Goal: Task Accomplishment & Management: Manage account settings

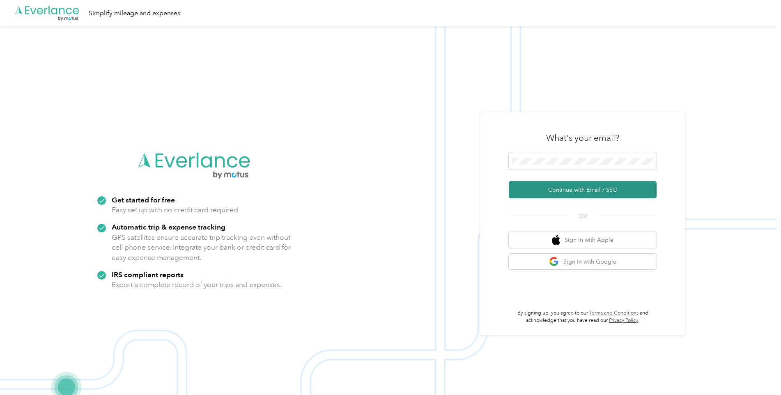
click at [564, 190] on button "Continue with Email / SSO" at bounding box center [583, 189] width 148 height 17
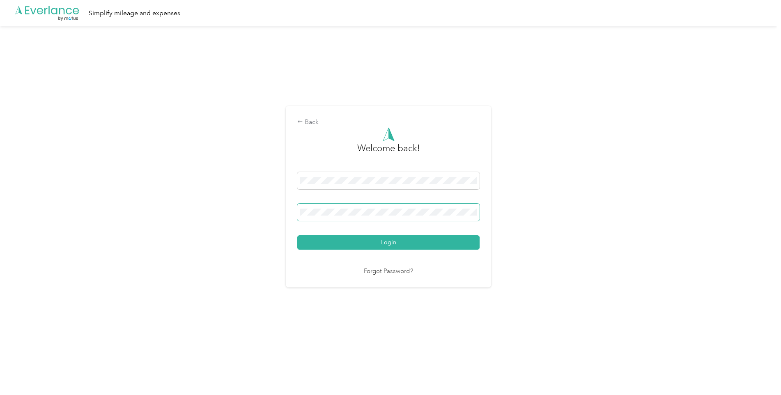
click at [297, 235] on button "Login" at bounding box center [388, 242] width 182 height 14
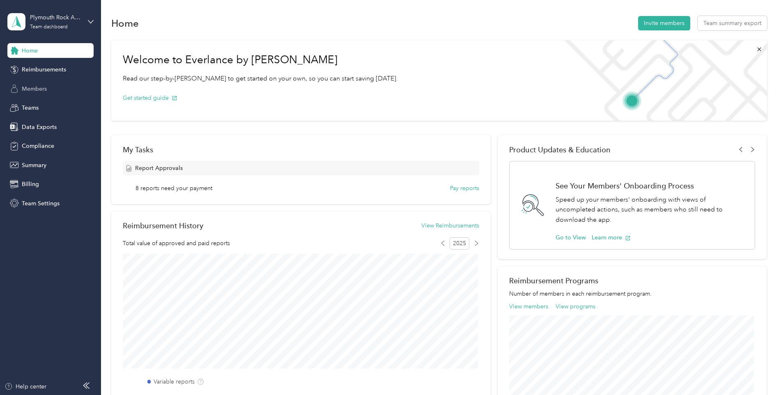
click at [38, 88] on span "Members" at bounding box center [34, 89] width 25 height 9
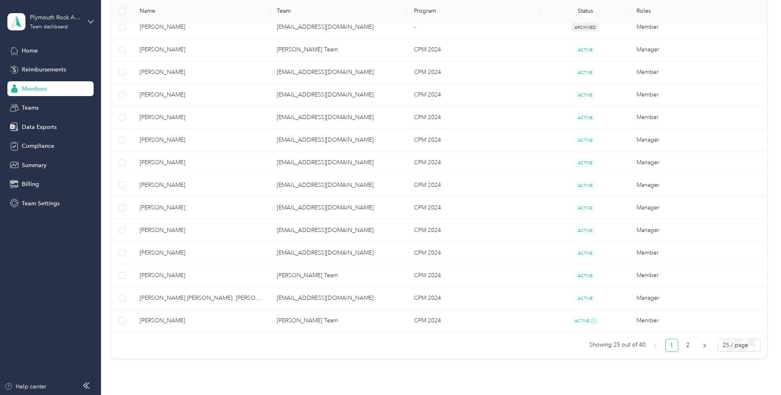
scroll to position [493, 0]
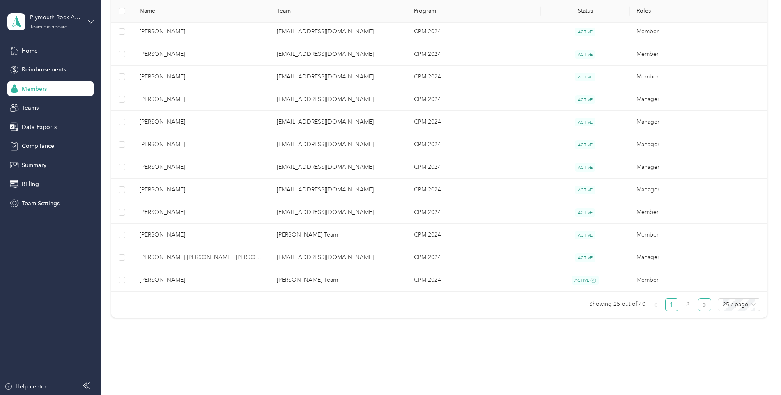
click at [702, 305] on icon "right" at bounding box center [704, 305] width 5 height 5
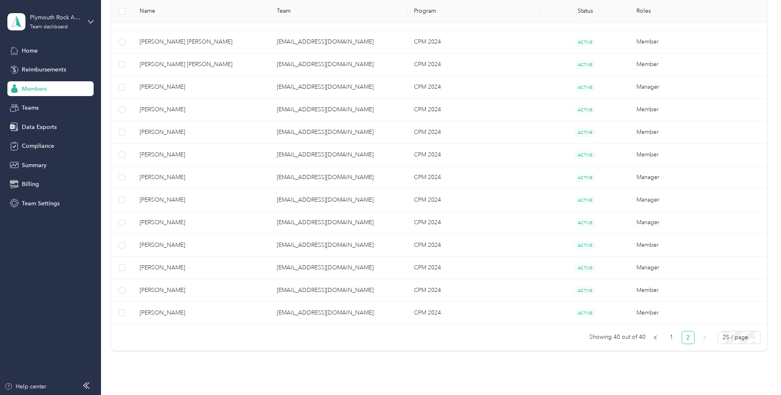
scroll to position [282, 0]
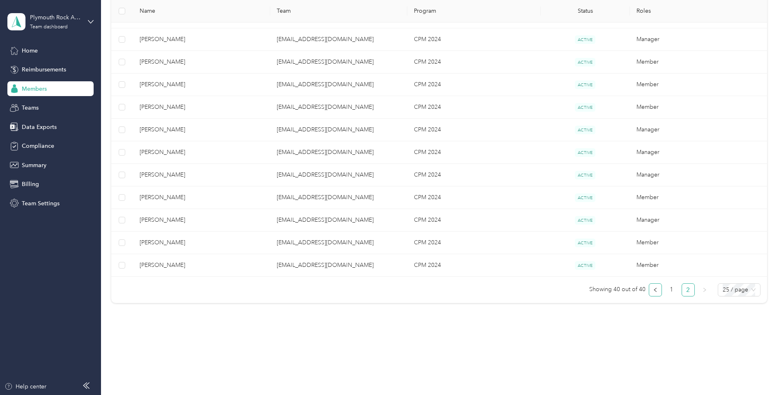
click at [650, 288] on button "button" at bounding box center [655, 289] width 13 height 13
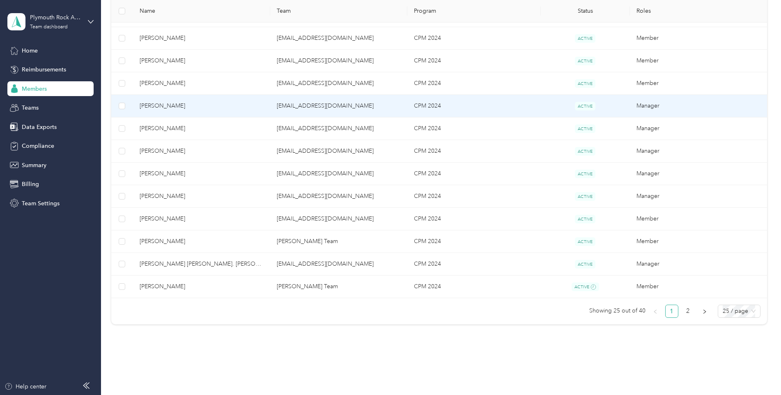
scroll to position [487, 0]
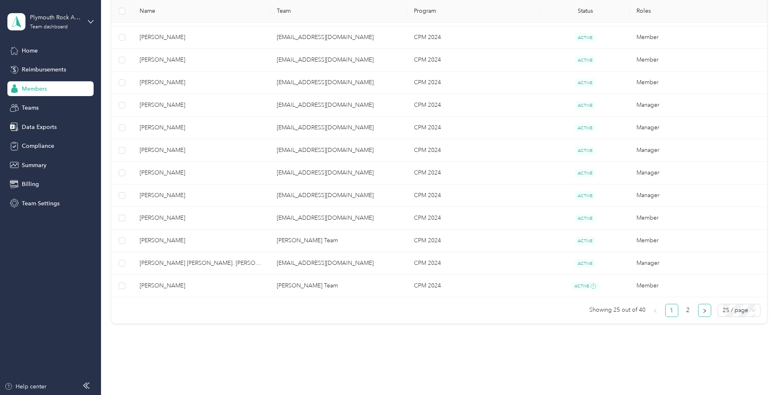
click at [702, 311] on icon "right" at bounding box center [704, 310] width 5 height 5
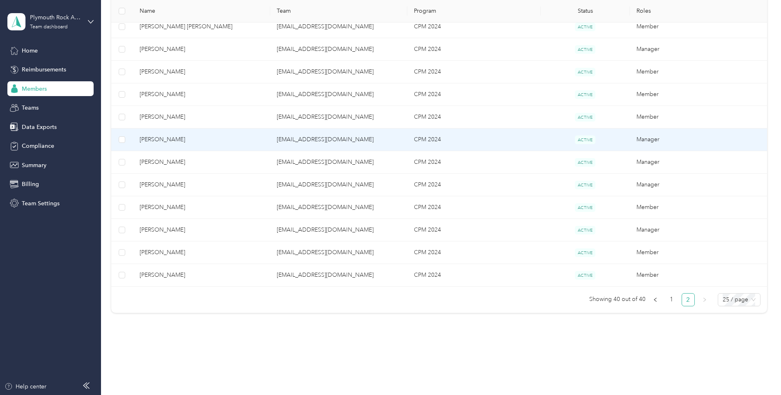
scroll to position [282, 0]
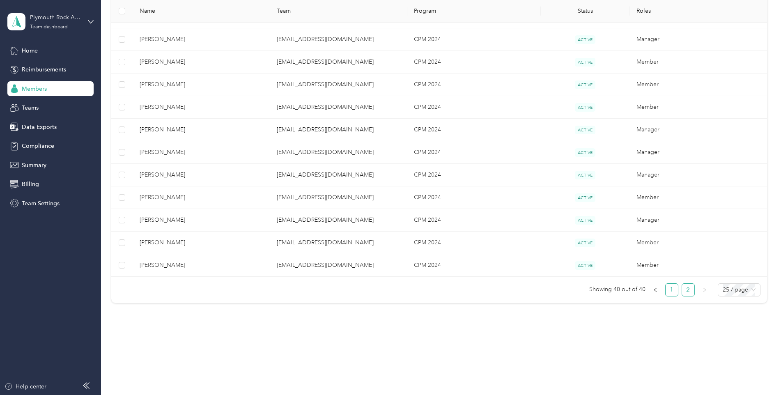
click at [670, 290] on link "1" at bounding box center [672, 290] width 12 height 12
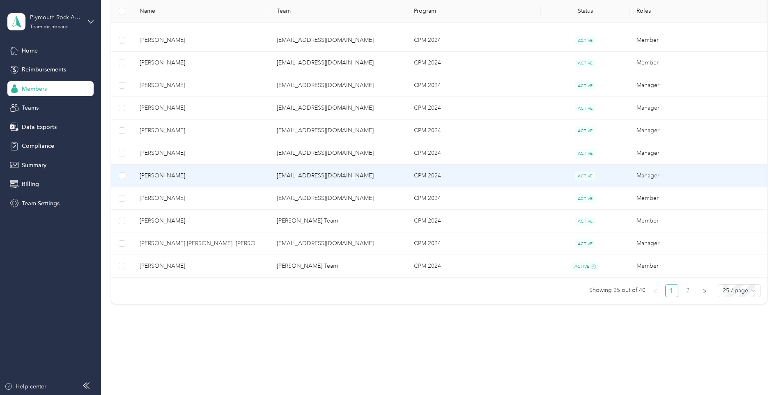
scroll to position [507, 0]
